Goal: Contribute content: Contribute content

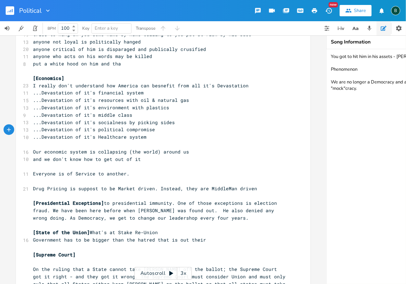
click at [9, 9] on rect "button" at bounding box center [10, 10] width 9 height 9
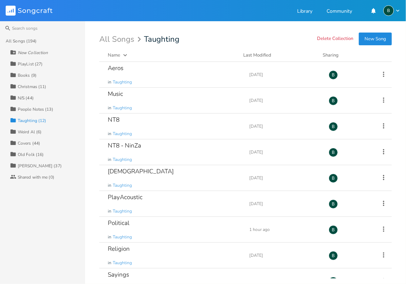
click at [27, 164] on div "[PERSON_NAME] (37)" at bounding box center [40, 166] width 44 height 4
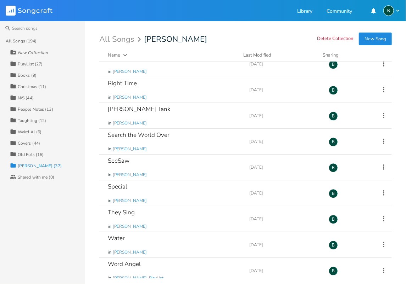
scroll to position [735, 0]
click at [123, 157] on div "SeeSaw" at bounding box center [119, 160] width 22 height 6
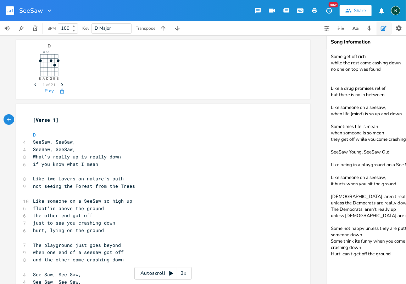
click at [392, 254] on textarea "Some get off rich while the rest come cashing down no one on top was found Like…" at bounding box center [397, 166] width 142 height 235
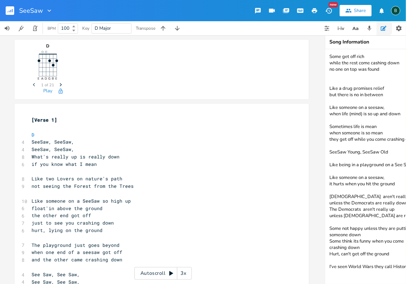
scroll to position [0, 4]
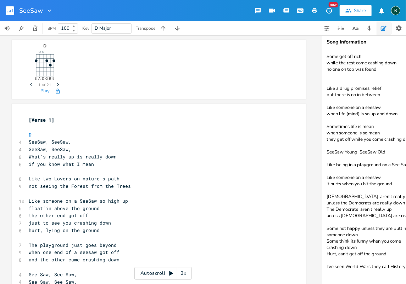
drag, startPoint x: 359, startPoint y: 266, endPoint x: 346, endPoint y: 266, distance: 13.8
click at [346, 266] on textarea "Some get off rich while the rest come cashing down no one on top was found Like…" at bounding box center [393, 166] width 142 height 235
click at [391, 268] on textarea "Some get off rich while the rest come cashing down no one on top was found Like…" at bounding box center [393, 166] width 142 height 235
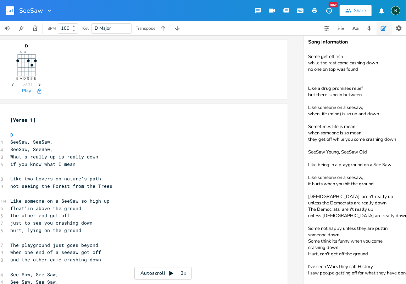
scroll to position [0, 25]
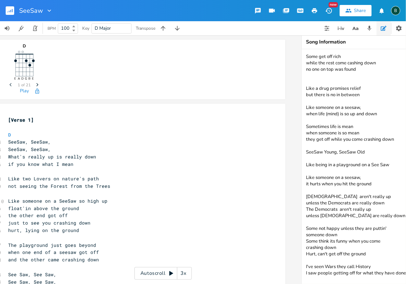
click at [362, 273] on textarea "Some get off rich while the rest come cashing down no one on top was found Like…" at bounding box center [372, 166] width 142 height 235
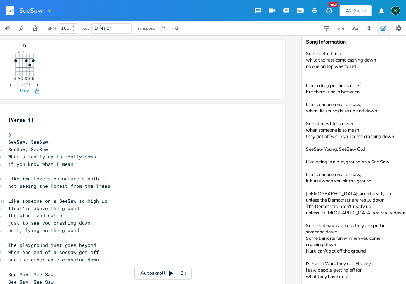
click at [304, 270] on textarea "Some get off rich while the rest come cashing down no one on top was found Like…" at bounding box center [372, 166] width 142 height 235
type textarea "Some get off rich while the rest come cashing down no one on top was found Like…"
